Goal: Answer question/provide support

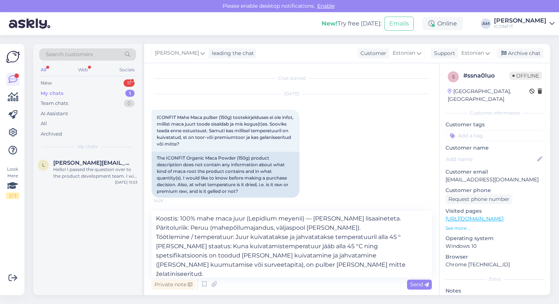
scroll to position [146, 0]
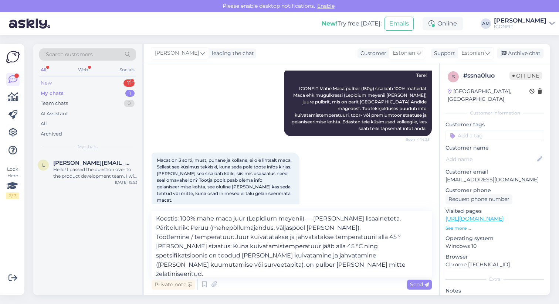
click at [101, 82] on div "New 11" at bounding box center [87, 83] width 97 height 10
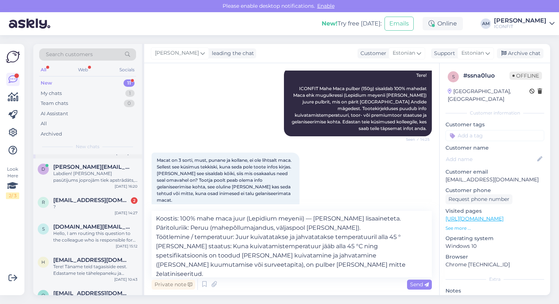
scroll to position [83, 0]
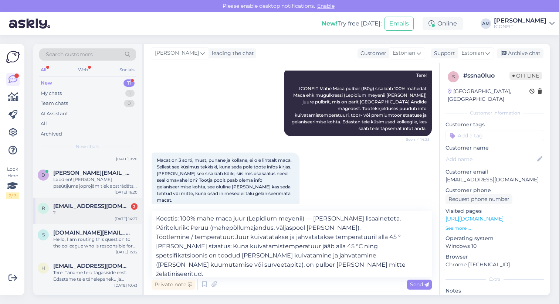
click at [103, 210] on div "?" at bounding box center [95, 213] width 84 height 7
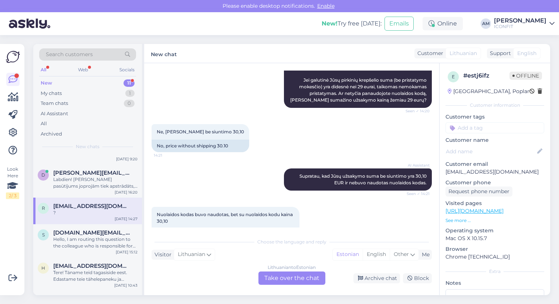
scroll to position [195, 0]
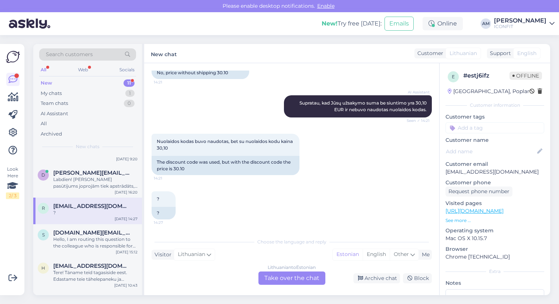
click at [277, 278] on div "Lithuanian to Estonian Take over the chat" at bounding box center [292, 278] width 67 height 13
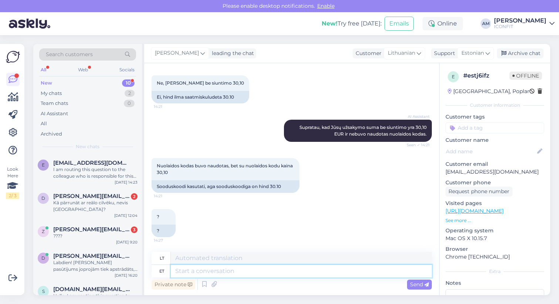
click at [222, 272] on textarea at bounding box center [301, 271] width 261 height 13
type textarea "Hello!"
type textarea "Sveiki!"
type textarea "Hello! Please c"
type textarea "Sveiki! Prašau"
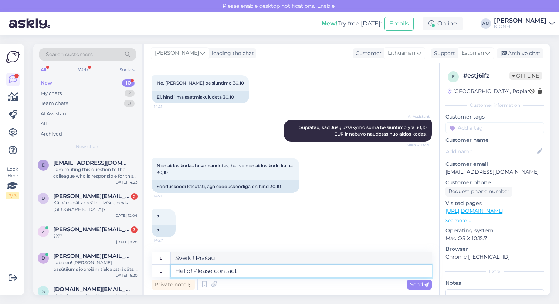
type textarea "Hello! Please contact"
type textarea "Sveiki! Prašome susisiekti"
type textarea "Hello! Please contact [EMAIL_ADDRESS][DOMAIN_NAME]."
type textarea "Sveiki! Prašome susisiekti el. paštu [EMAIL_ADDRESS][DOMAIN_NAME]."
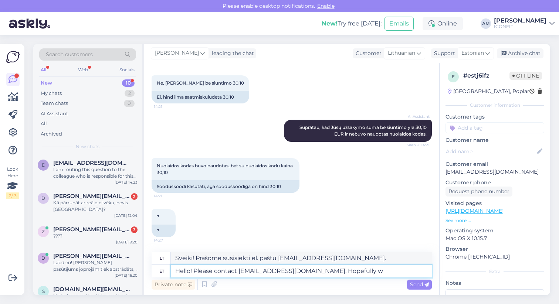
type textarea "Hello! Please contact [EMAIL_ADDRESS][DOMAIN_NAME]. Hopefully we"
type textarea "Sveiki! Prašome susisiekti su mumis [EMAIL_ADDRESS][DOMAIN_NAME]. [GEOGRAPHIC_D…"
type textarea "Hello! Please contact [EMAIL_ADDRESS][DOMAIN_NAME]. Hopefully we"
type textarea "Sveiki! Prašome susisiekti su mumis el. paštu [EMAIL_ADDRESS][DOMAIN_NAME]. Tik…"
type textarea "Hello! Please contact [EMAIL_ADDRESS][DOMAIN_NAME]. Hopefully we can r"
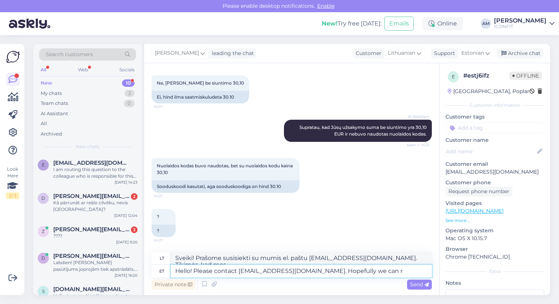
type textarea "Sveiki! Prašome susisiekti el. paštu [EMAIL_ADDRESS][DOMAIN_NAME]. Tikimės, kad…"
type textarea "Hello! Please contact [EMAIL_ADDRESS][DOMAIN_NAME]. Hopefully we can resolve th"
type textarea "Sveiki! Prašome susisiekti el. paštu [EMAIL_ADDRESS][DOMAIN_NAME]. Tikimės, kad…"
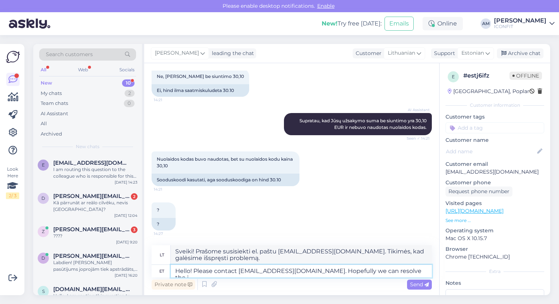
type textarea "Hello! Please contact [EMAIL_ADDRESS][DOMAIN_NAME]. Hopefully we can resolve th…"
type textarea "Sveiki! Prašome susisiekti su mumis adresu [EMAIL_ADDRESS][DOMAIN_NAME]. Tikimė…"
type textarea "Hello! Please contact [EMAIL_ADDRESS][DOMAIN_NAME]. Hopefully we can resolve th…"
type textarea "Sveiki! Prašome susisiekti el. paštu [EMAIL_ADDRESS][DOMAIN_NAME]. Tikimės, kad…"
type textarea "Hello! Please contact [EMAIL_ADDRESS][DOMAIN_NAME]. Hopefully we can resolve th…"
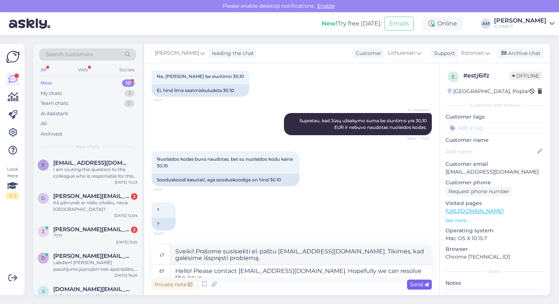
click at [414, 284] on span "Send" at bounding box center [419, 284] width 19 height 7
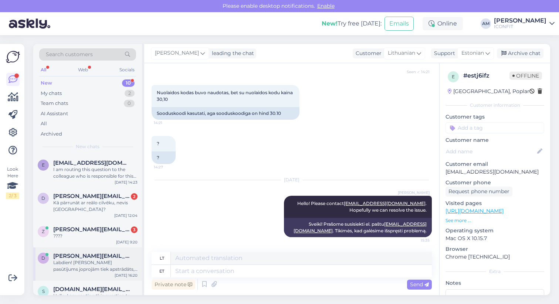
scroll to position [165, 0]
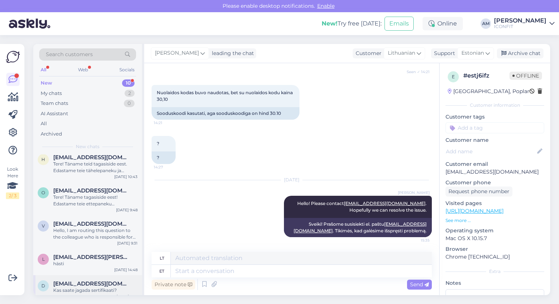
click at [76, 290] on div "D [EMAIL_ADDRESS][DOMAIN_NAME] Kas saate jagada sertifikaati? [DATE] 9:32" at bounding box center [87, 289] width 109 height 27
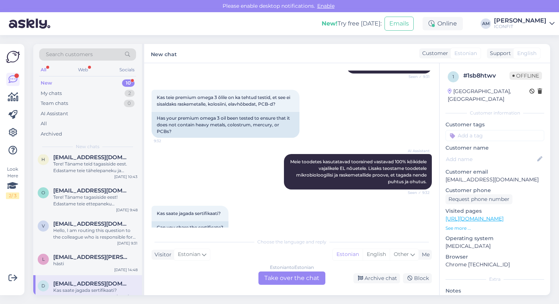
scroll to position [97, 0]
click at [60, 261] on div "hästi" at bounding box center [95, 264] width 84 height 7
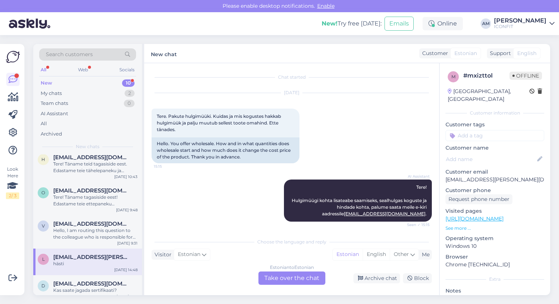
scroll to position [401, 0]
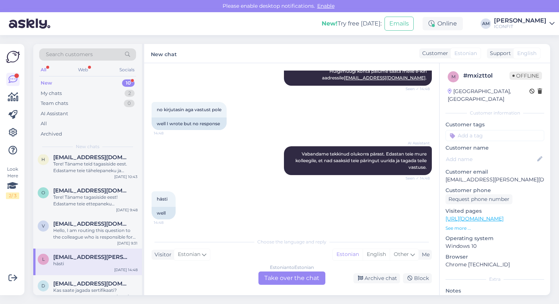
click at [287, 288] on div "Chat started [DATE] Tere. Pakute hulgimüüki. Kuidas ja mis kogustes hakkab hulg…" at bounding box center [291, 179] width 295 height 232
click at [288, 280] on div "Estonian to Estonian Take over the chat" at bounding box center [292, 278] width 67 height 13
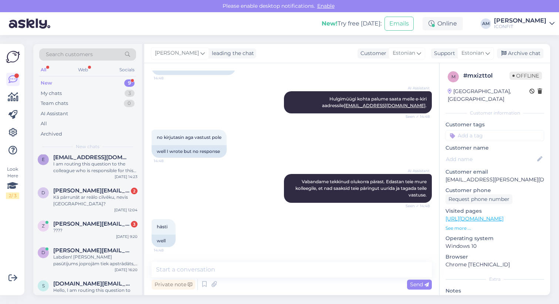
scroll to position [0, 0]
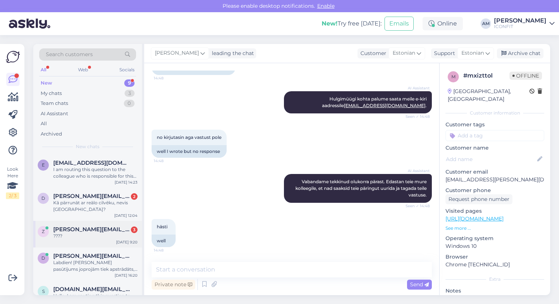
click at [92, 236] on div "z [PERSON_NAME][EMAIL_ADDRESS][DOMAIN_NAME] 3 ???? [DATE] 9:20" at bounding box center [87, 234] width 109 height 27
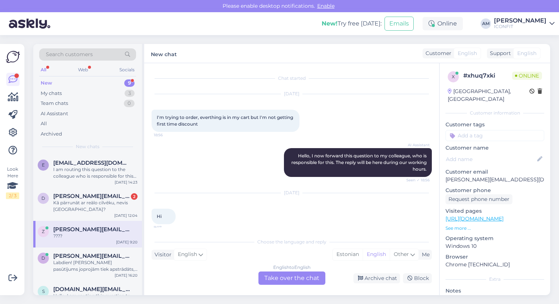
scroll to position [68, 0]
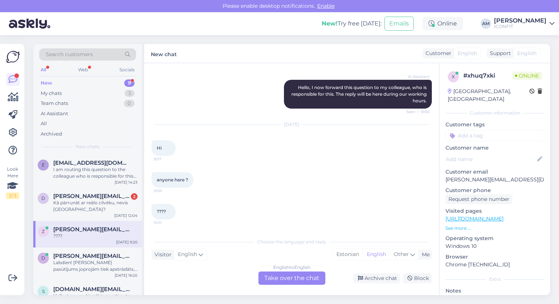
click at [281, 277] on div "English to English Take over the chat" at bounding box center [292, 278] width 67 height 13
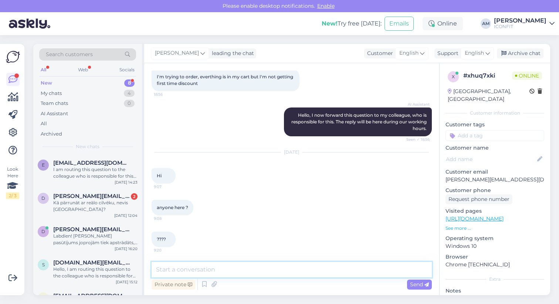
click at [230, 271] on textarea at bounding box center [292, 270] width 280 height 16
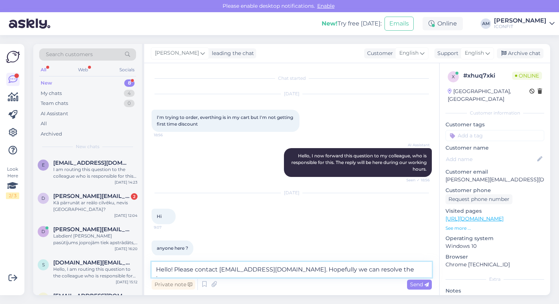
type textarea "Hello! Please contact [EMAIL_ADDRESS][DOMAIN_NAME]. Hopefully we can resolve th…"
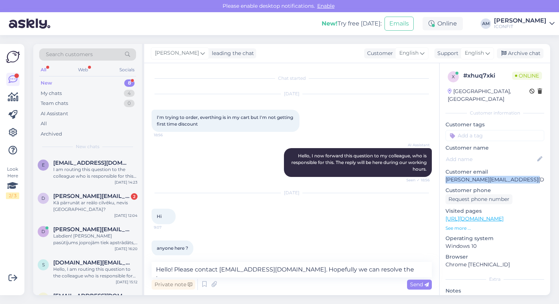
drag, startPoint x: 535, startPoint y: 173, endPoint x: 442, endPoint y: 174, distance: 92.5
click at [442, 174] on div "x # xhuq7xki Online [GEOGRAPHIC_DATA], [GEOGRAPHIC_DATA] Customer information C…" at bounding box center [495, 219] width 111 height 312
copy p "[PERSON_NAME][EMAIL_ADDRESS][DOMAIN_NAME]"
